Goal: Task Accomplishment & Management: Complete application form

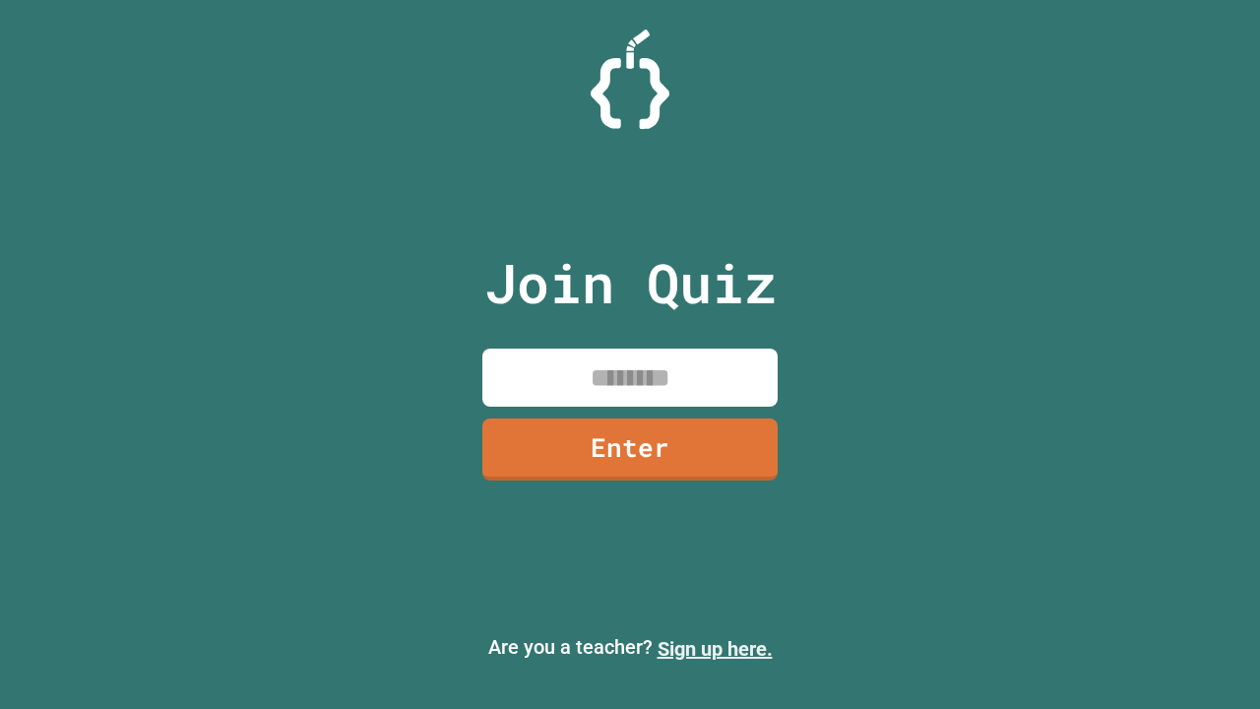
click at [715, 649] on link "Sign up here." at bounding box center [715, 649] width 115 height 24
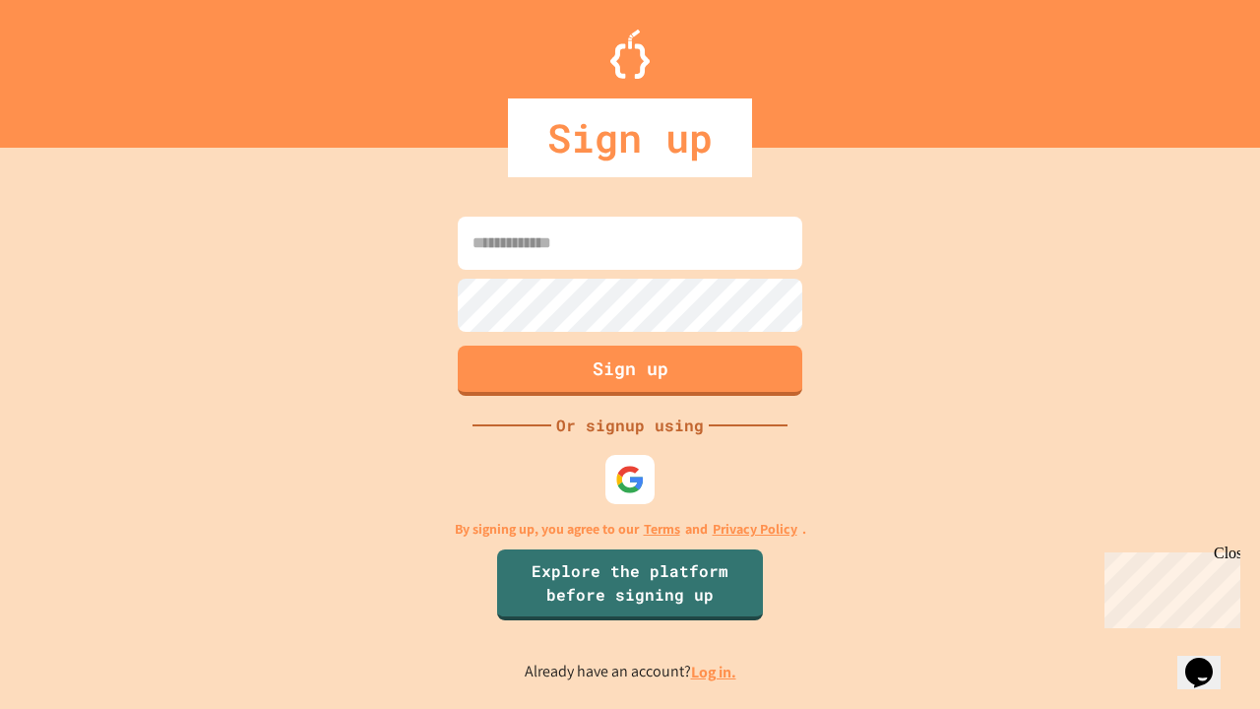
click at [715, 671] on link "Log in." at bounding box center [713, 672] width 45 height 21
